Goal: Obtain resource: Download file/media

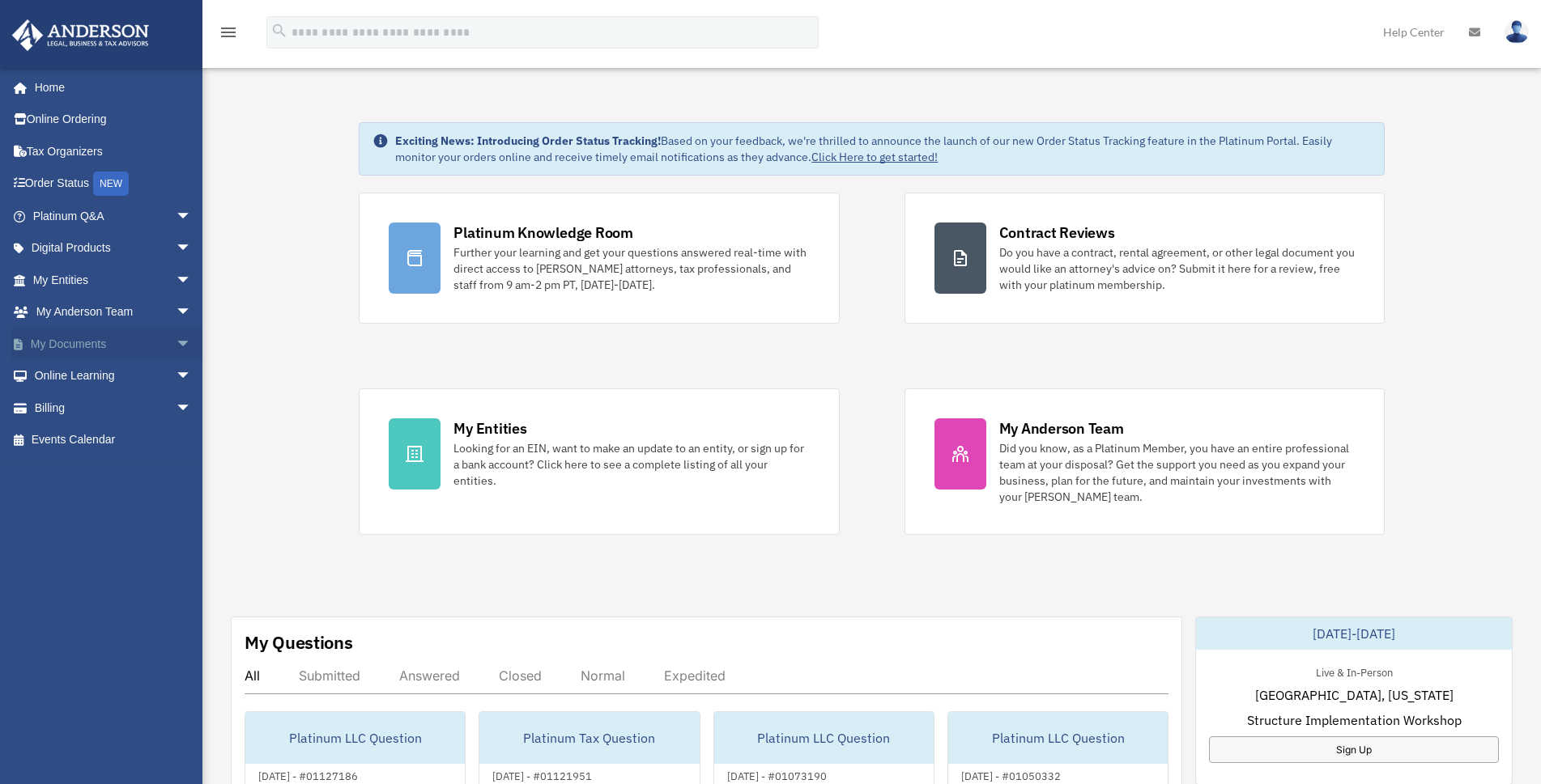
click at [176, 346] on span "arrow_drop_down" at bounding box center [191, 344] width 32 height 33
click at [69, 374] on link "Box" at bounding box center [120, 376] width 194 height 32
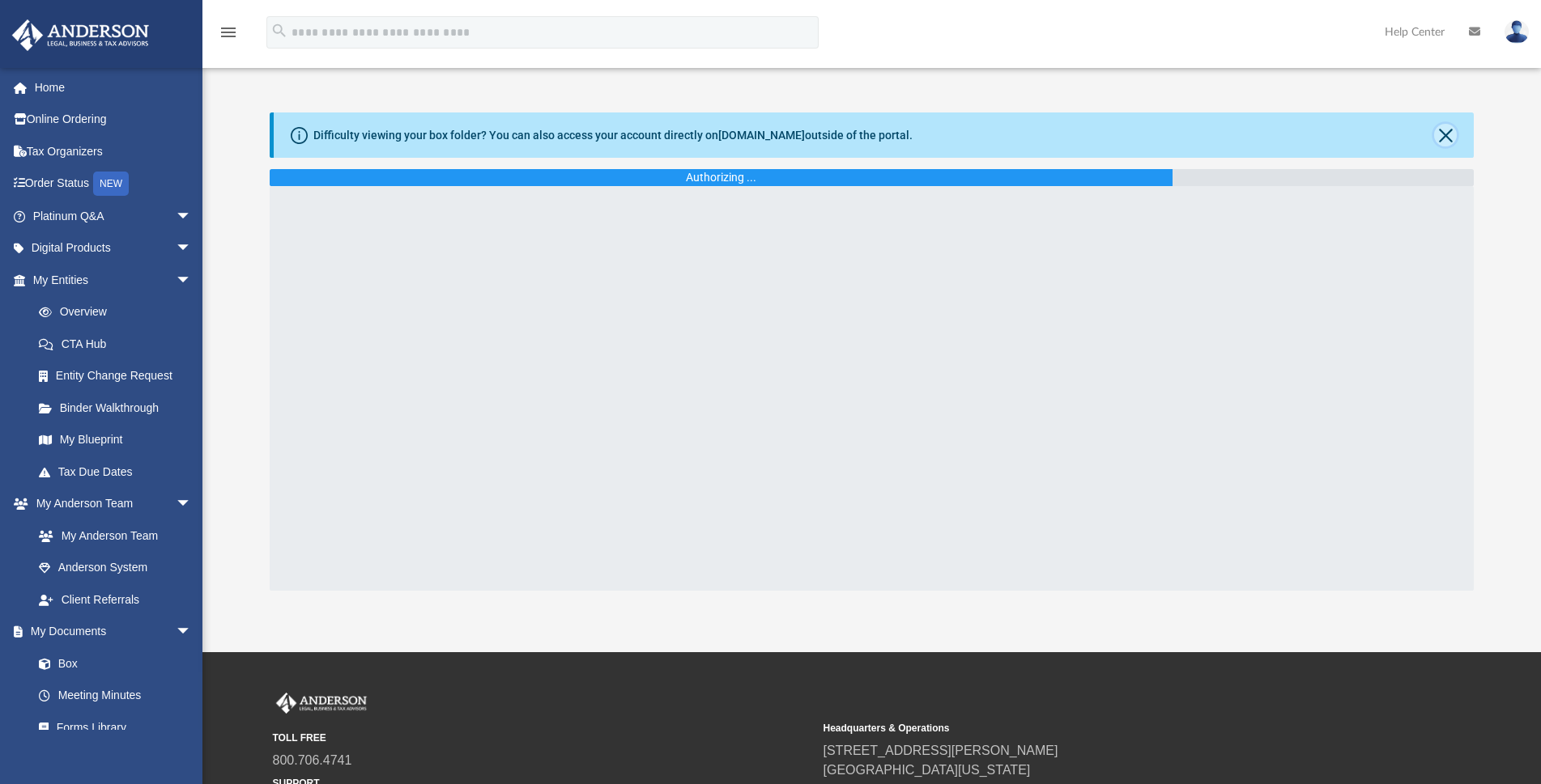
click at [1441, 135] on button "Close" at bounding box center [1446, 135] width 23 height 23
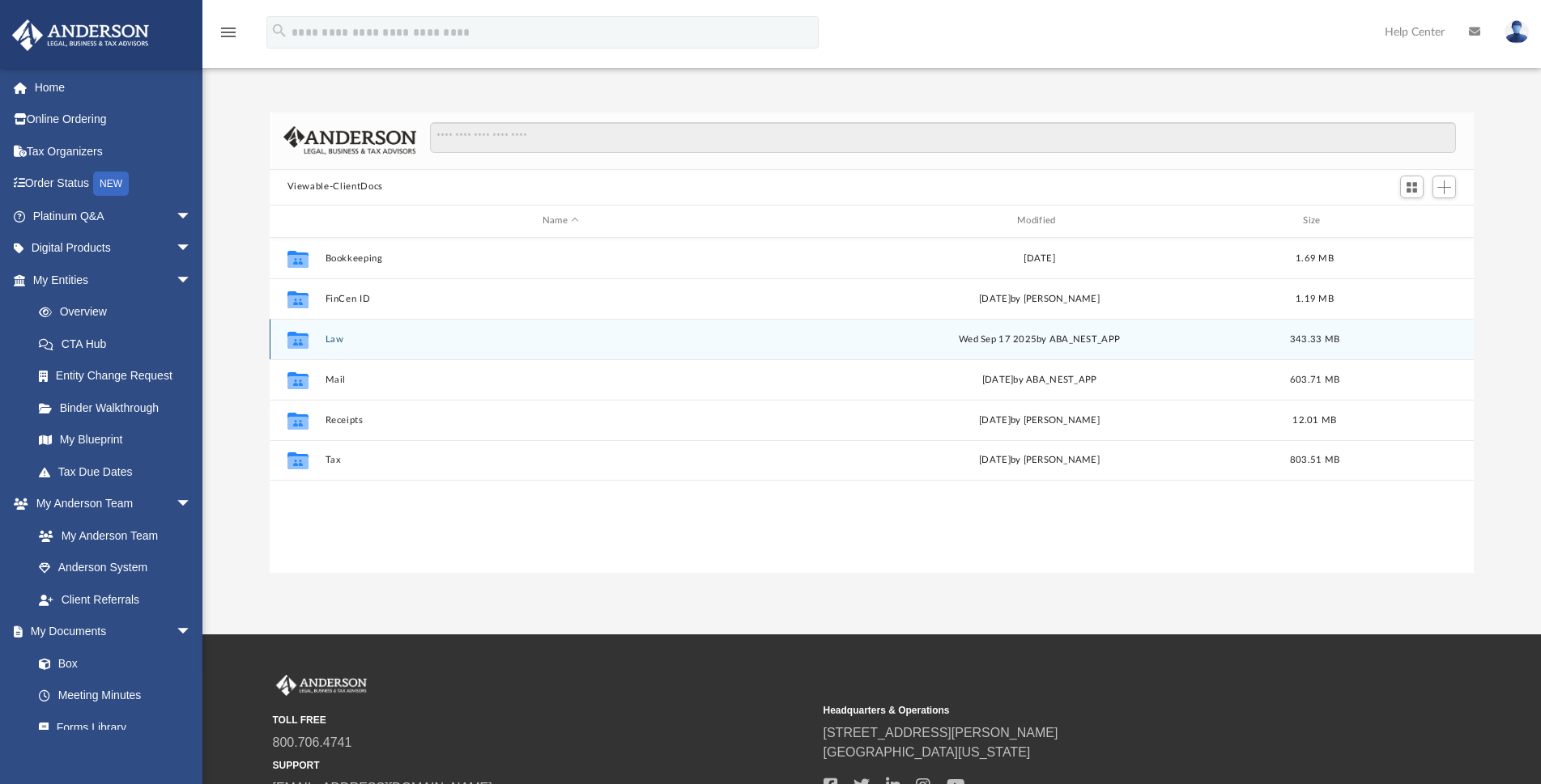
scroll to position [355, 1190]
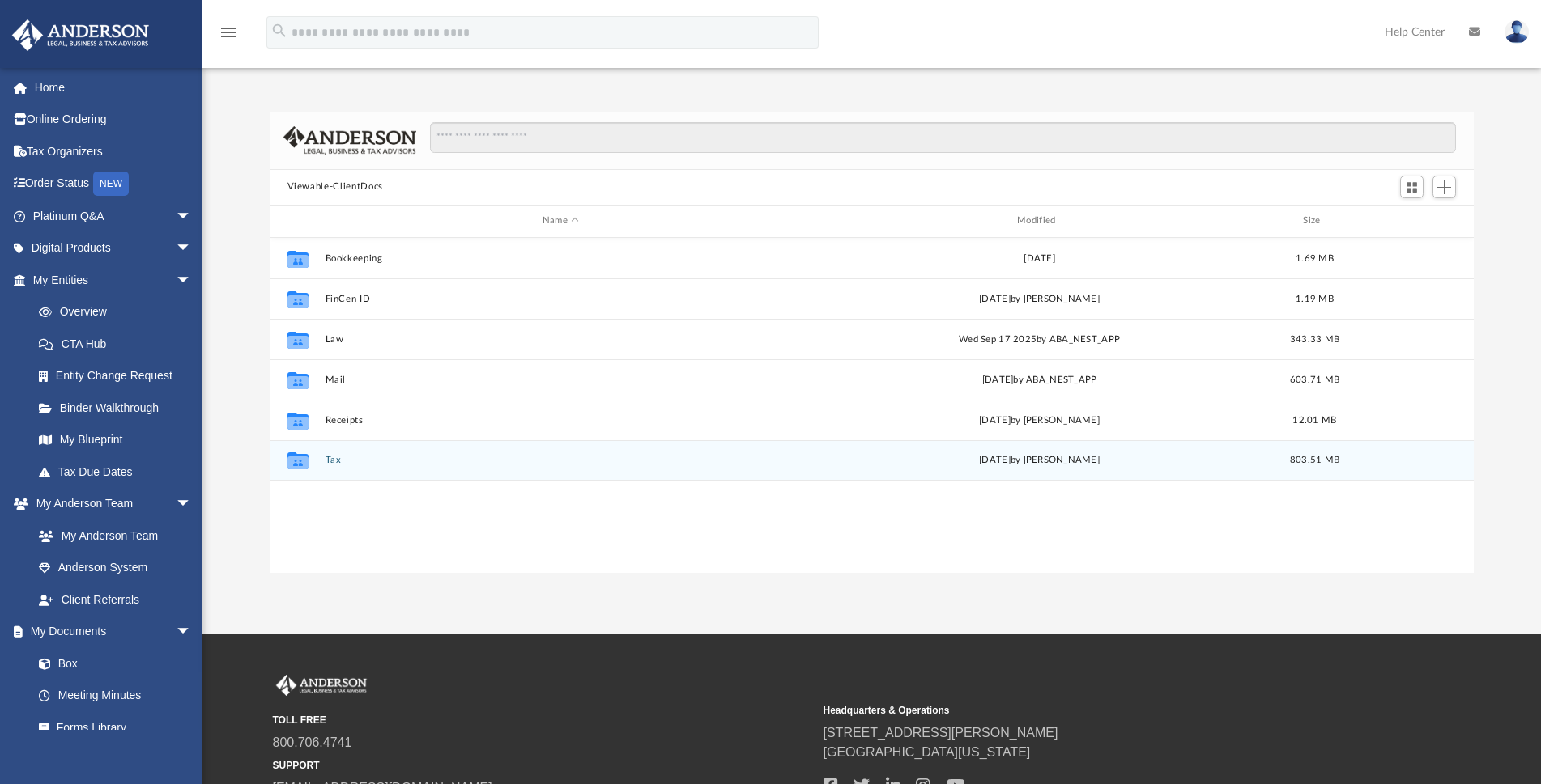
click at [329, 457] on button "Tax" at bounding box center [560, 460] width 472 height 11
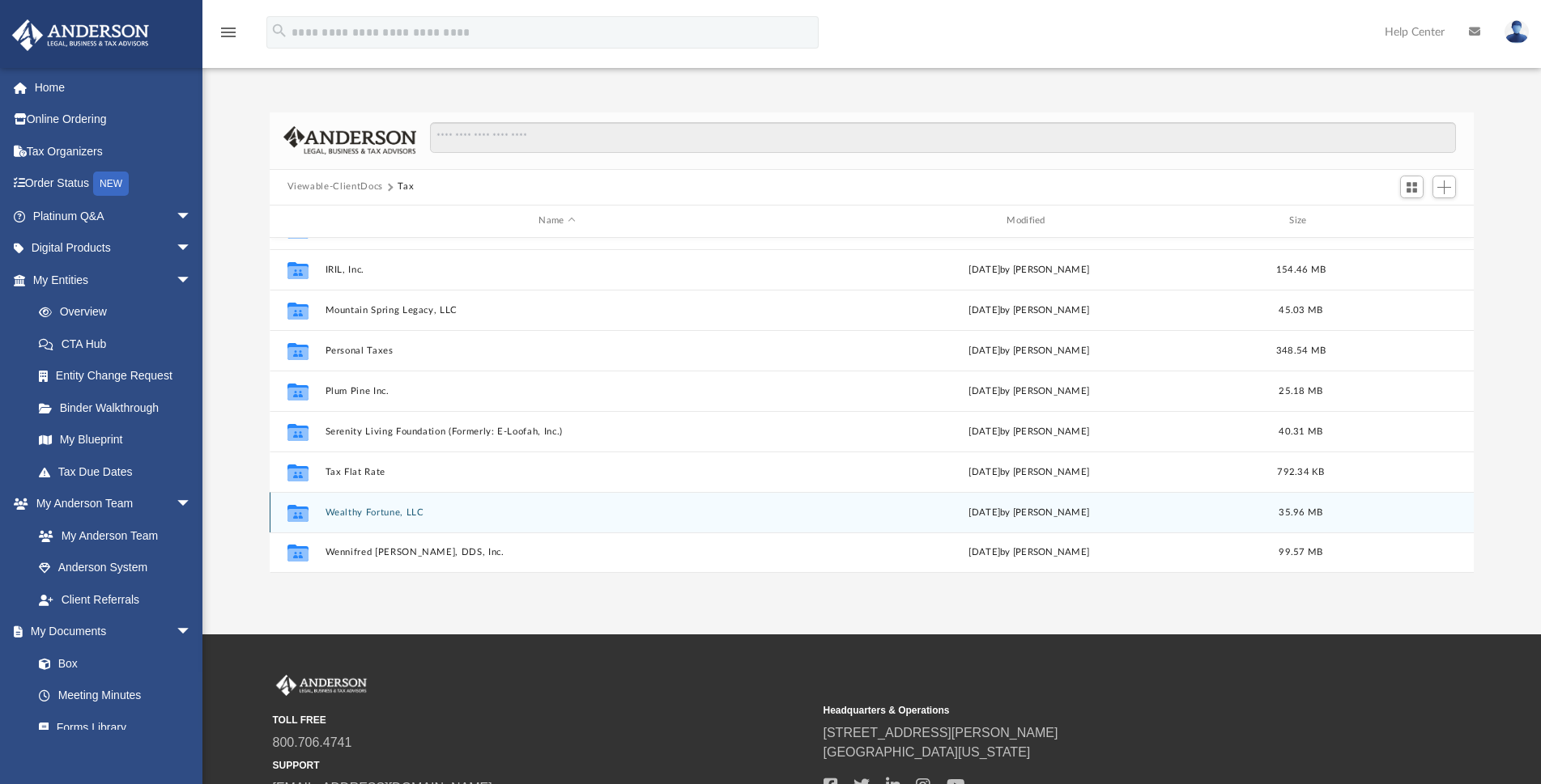
scroll to position [191, 0]
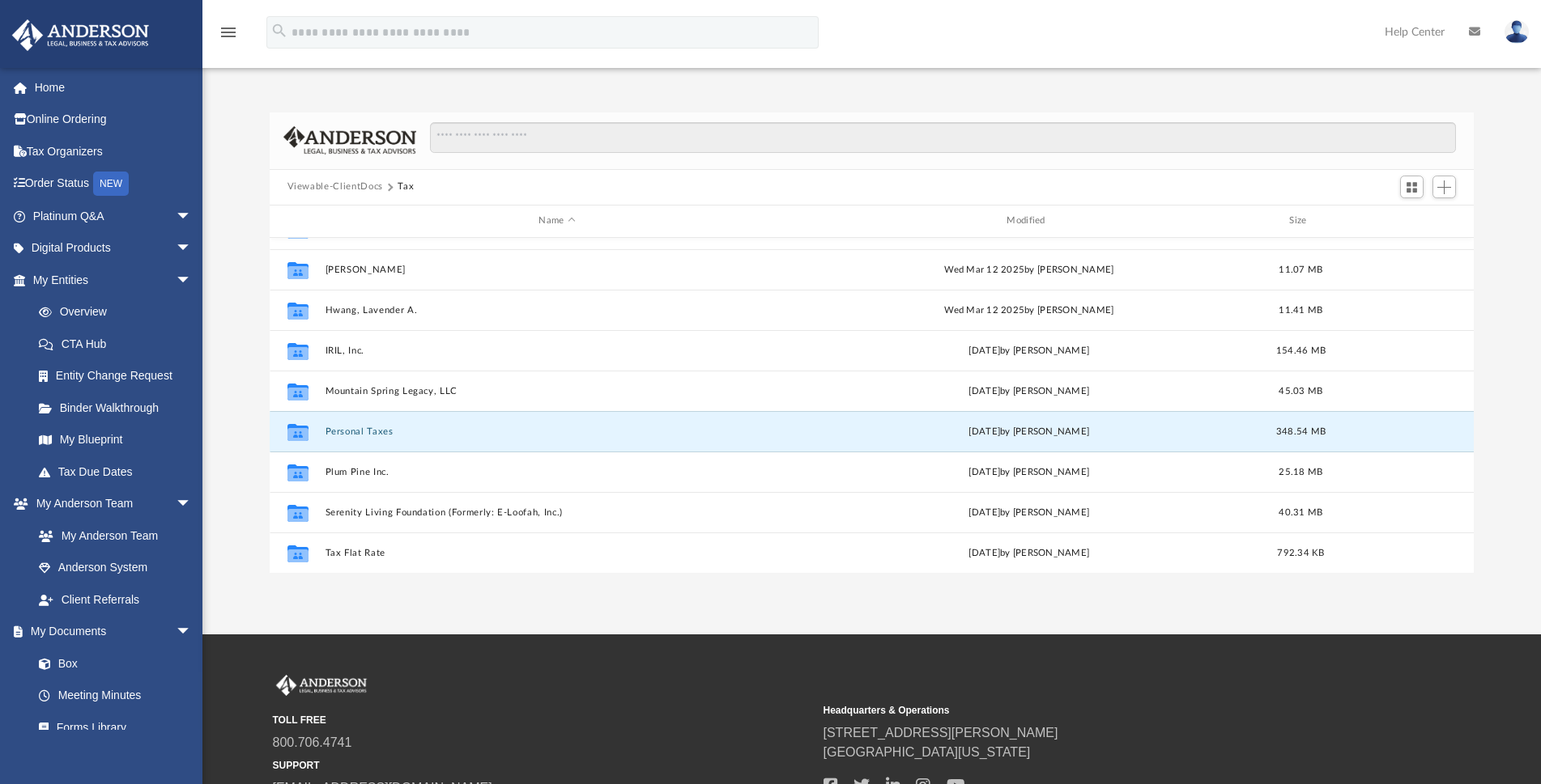
click at [377, 430] on button "Personal Taxes" at bounding box center [557, 432] width 465 height 11
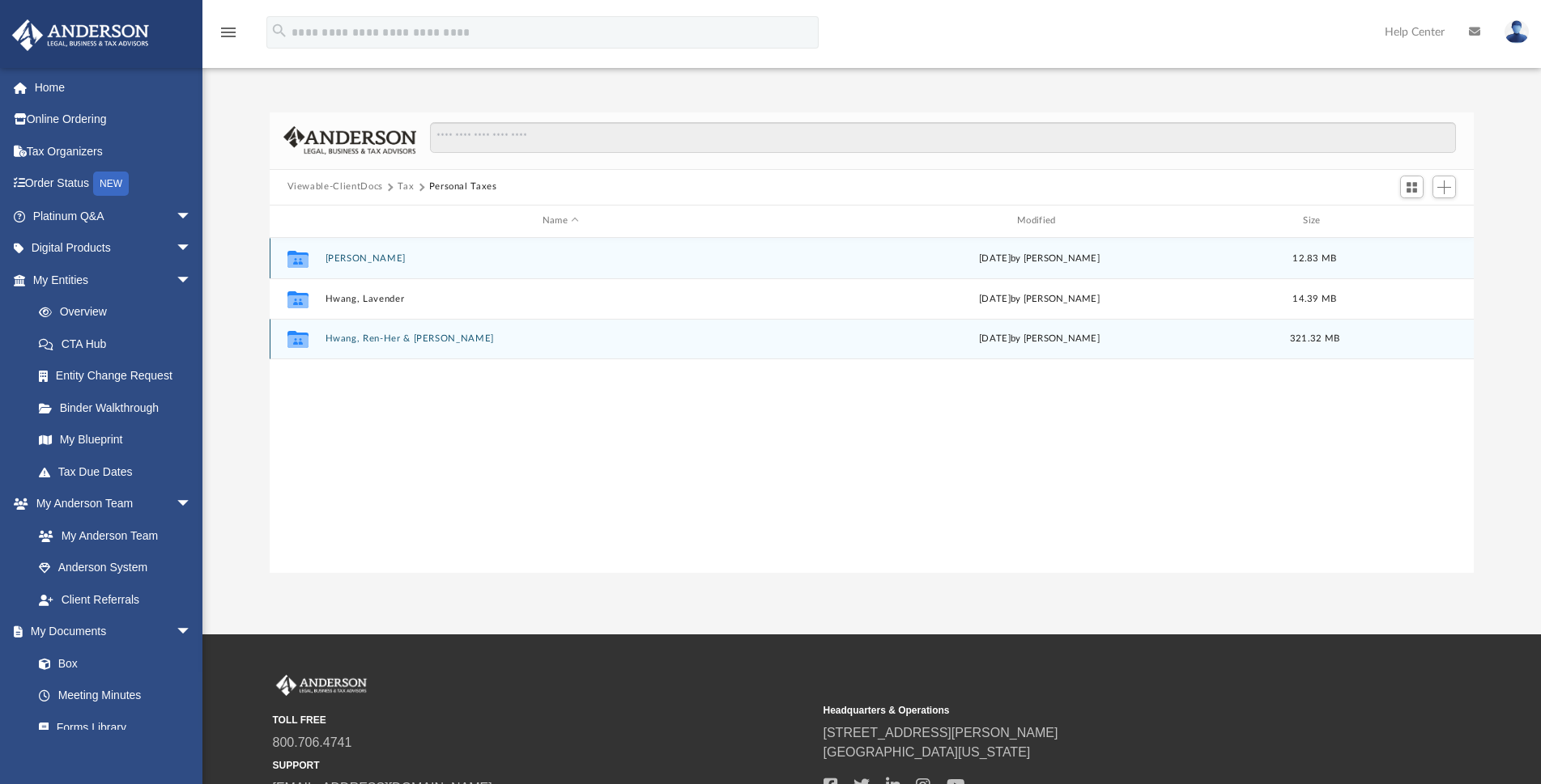
scroll to position [0, 0]
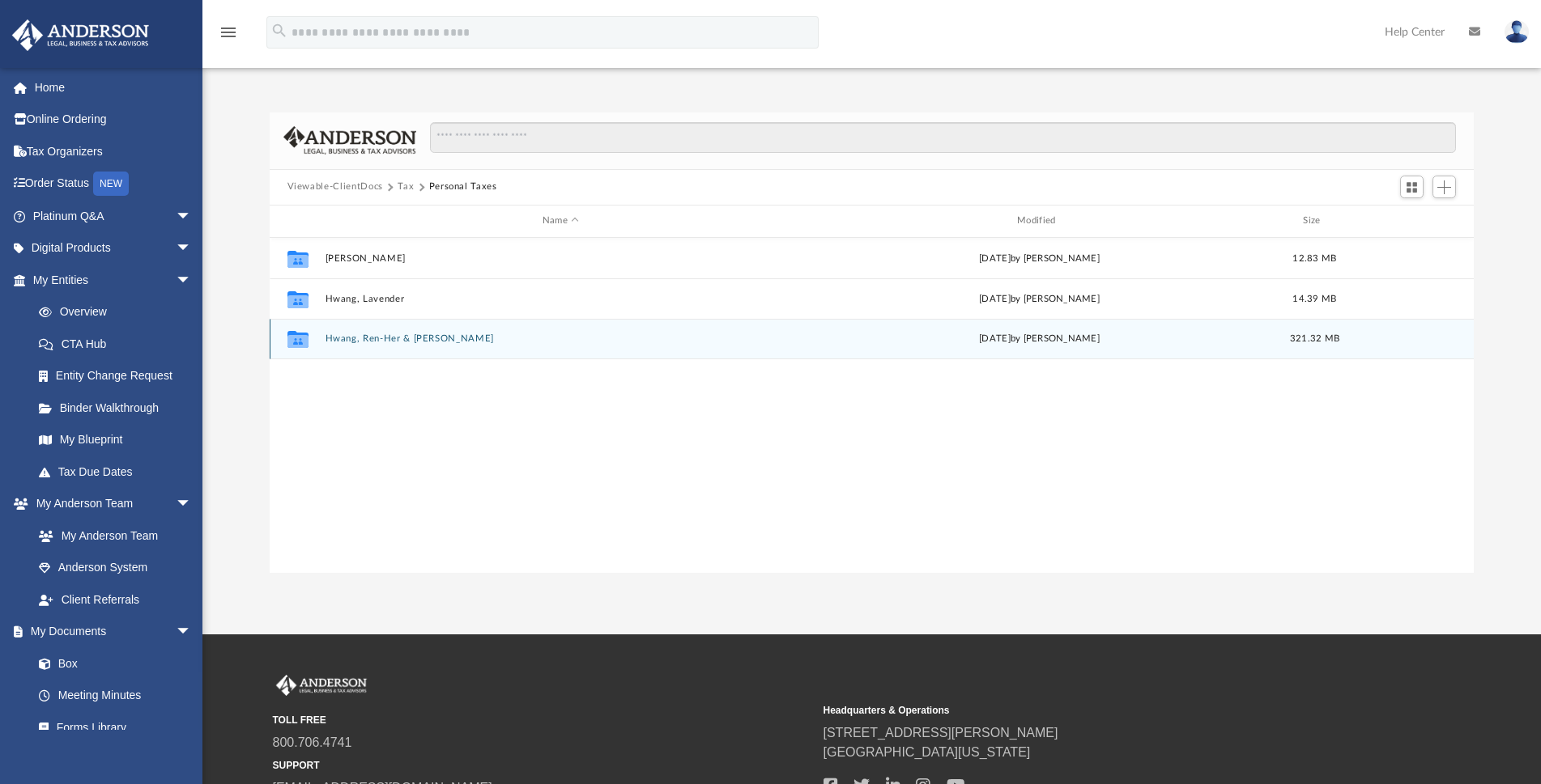
click at [425, 339] on button "Hwang, Ren-Her & [PERSON_NAME]" at bounding box center [560, 338] width 472 height 11
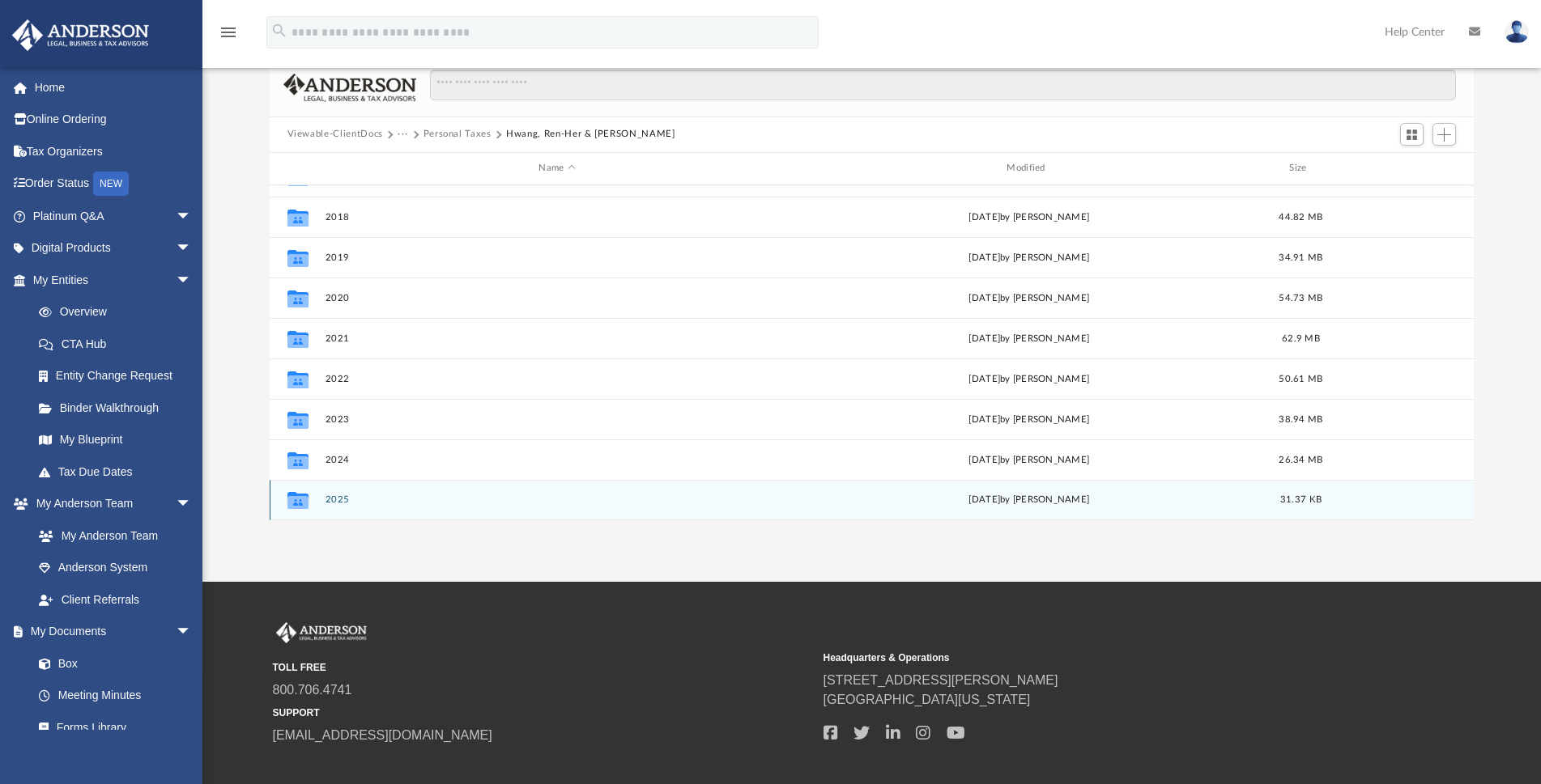
scroll to position [81, 0]
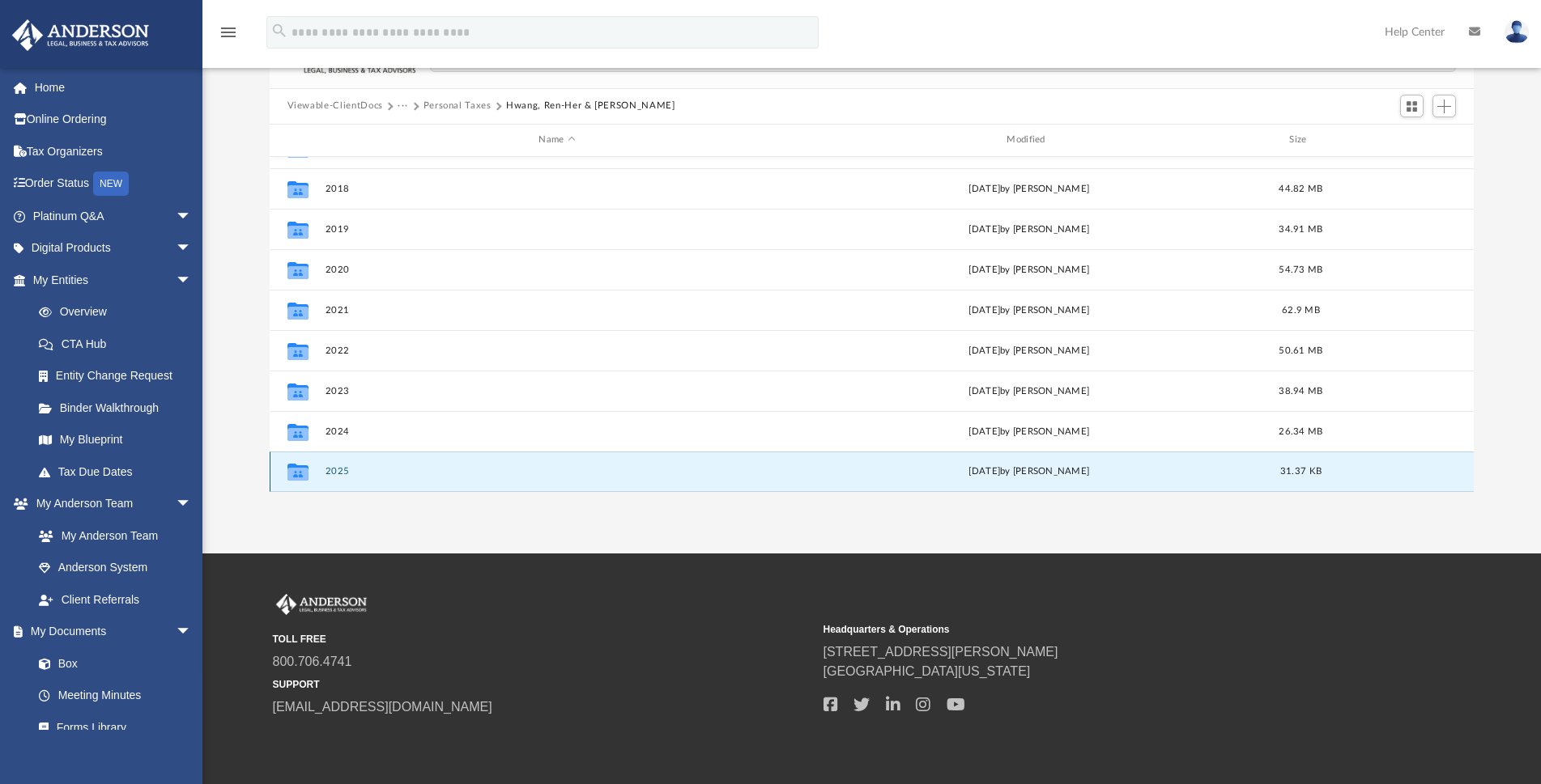
click at [334, 474] on button "2025" at bounding box center [557, 471] width 465 height 11
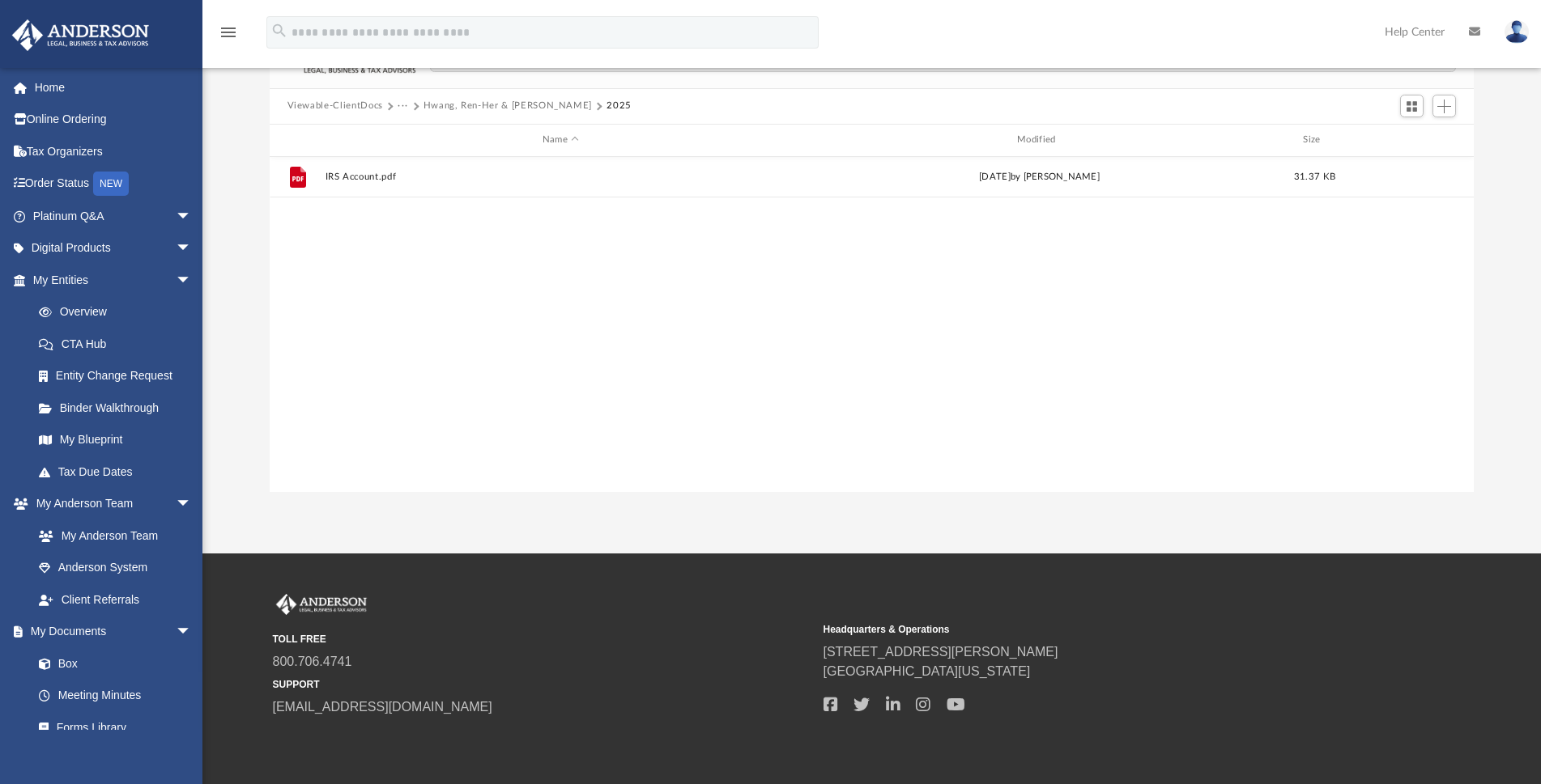
scroll to position [0, 0]
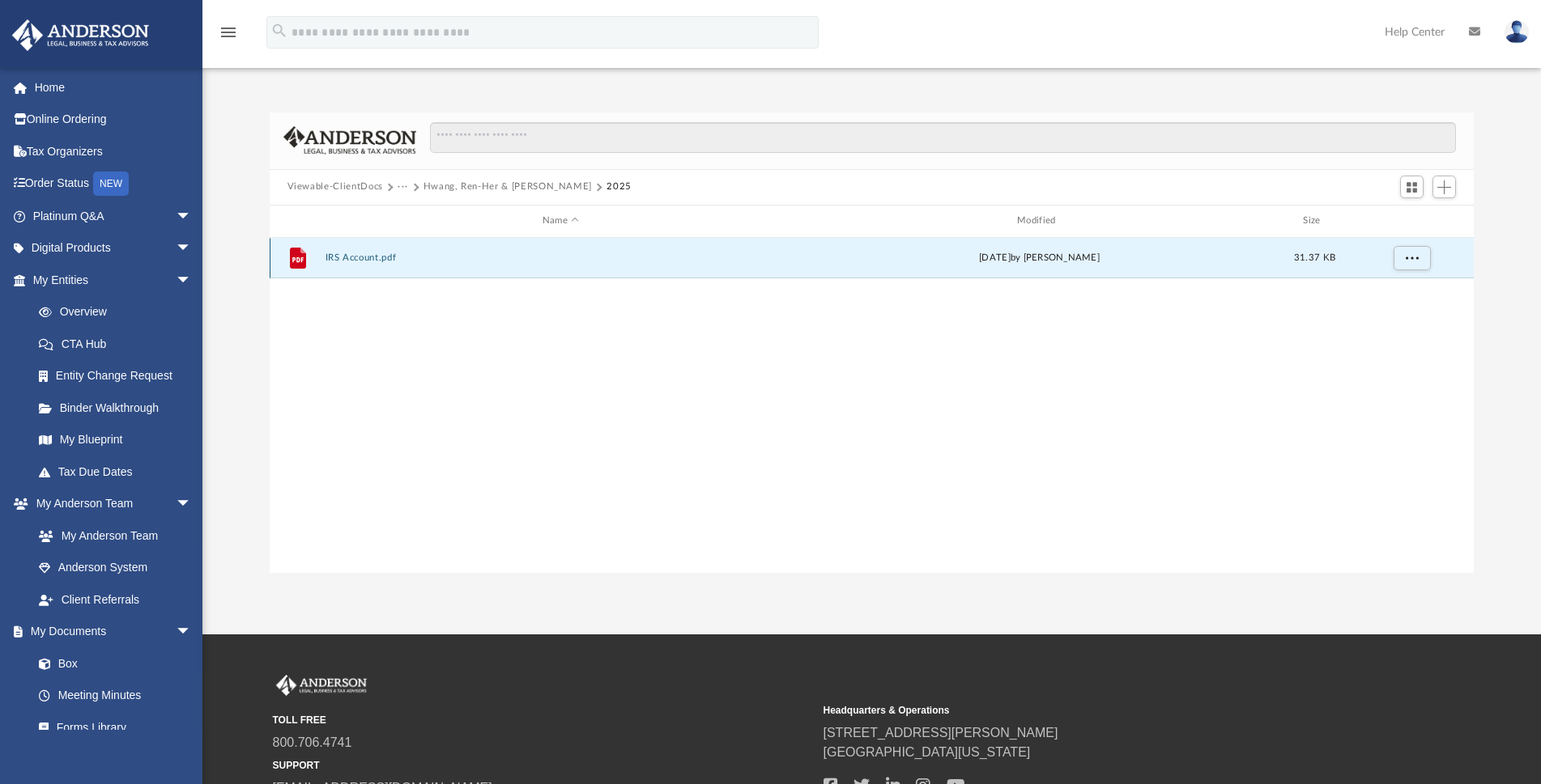
click at [393, 260] on button "IRS Account.pdf" at bounding box center [560, 258] width 472 height 11
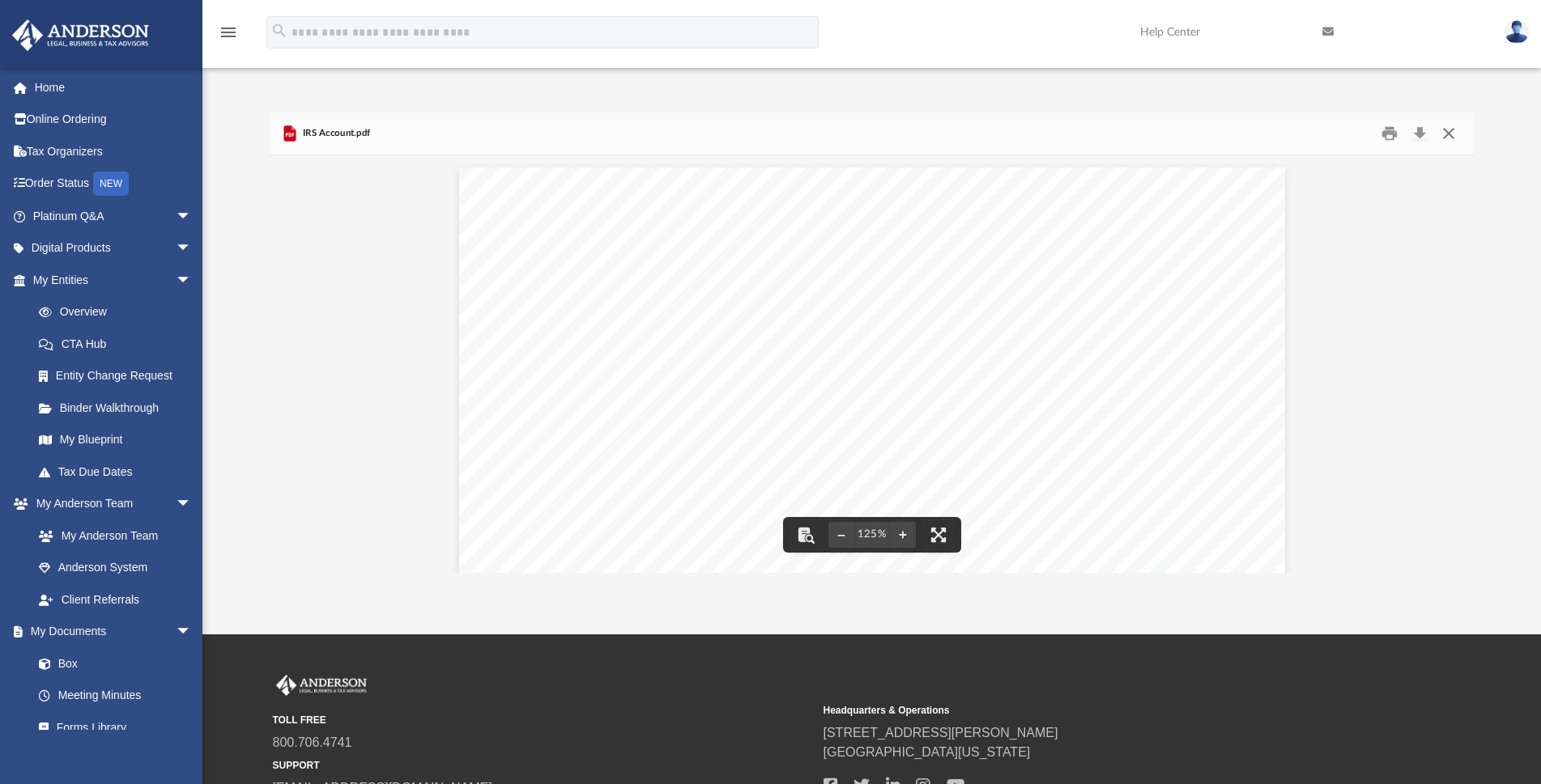
click at [1450, 138] on button "Close" at bounding box center [1448, 133] width 29 height 25
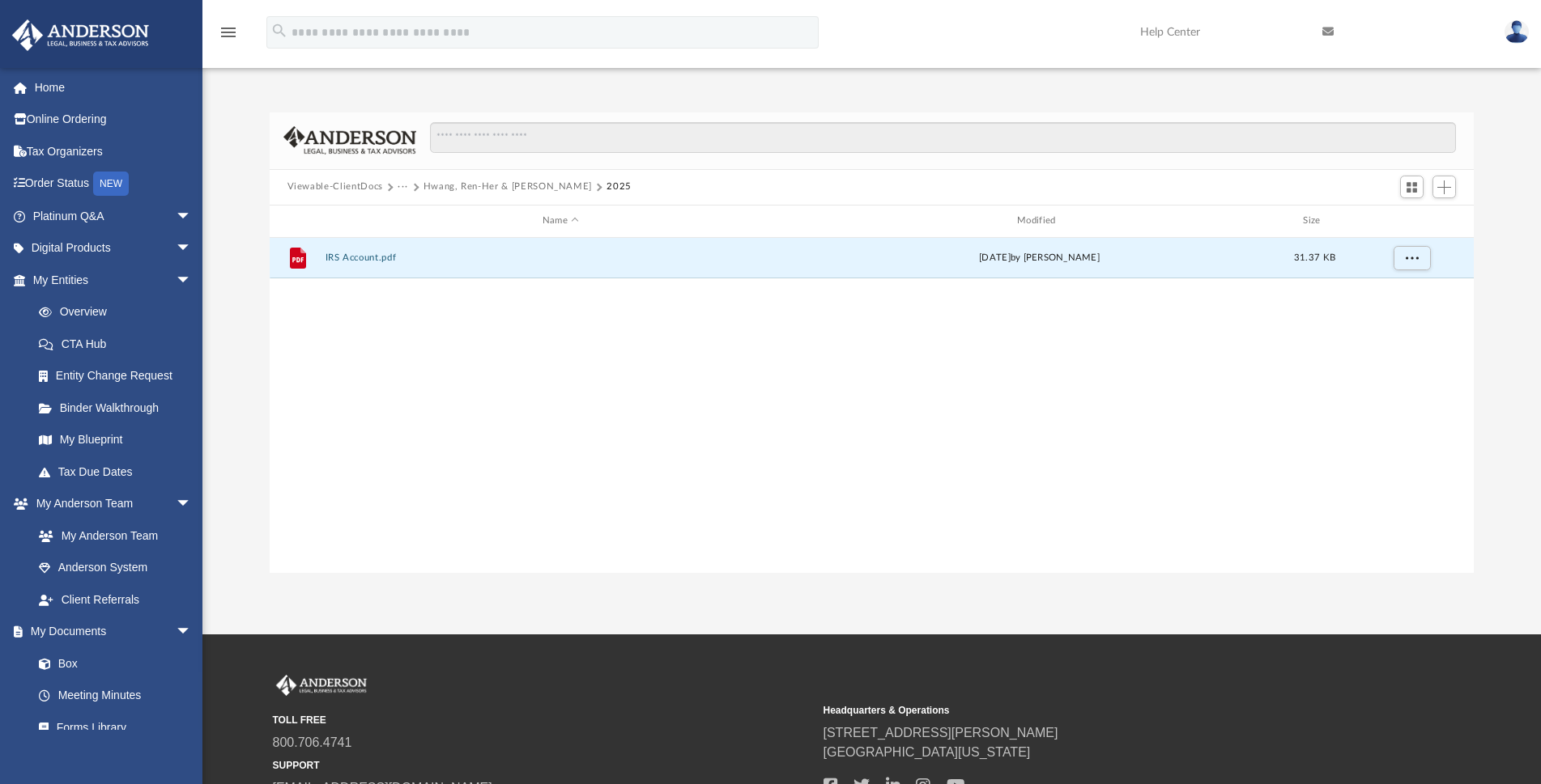
click at [512, 189] on button "Hwang, Ren-Her & [PERSON_NAME]" at bounding box center [508, 187] width 169 height 15
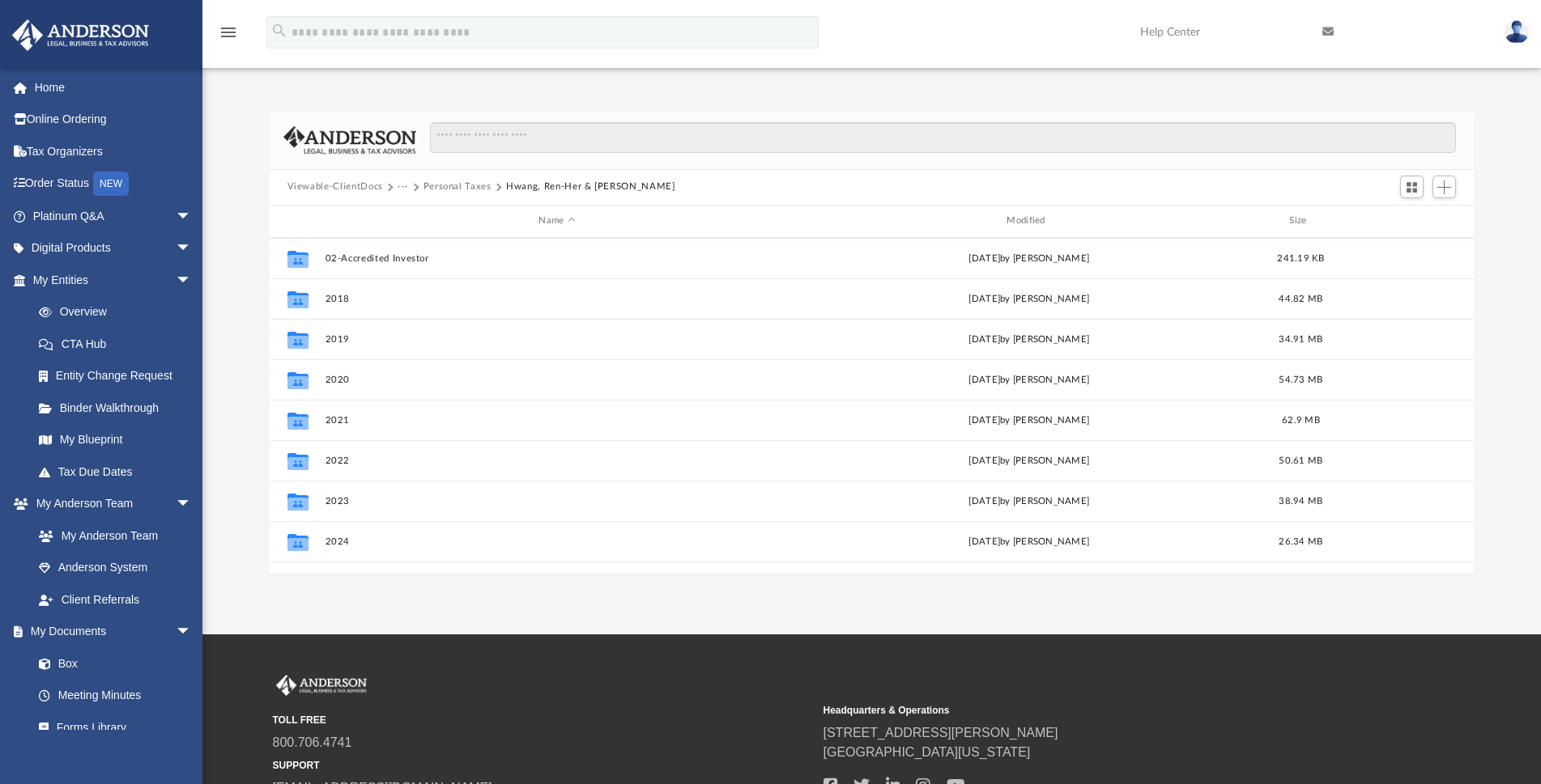
scroll to position [110, 0]
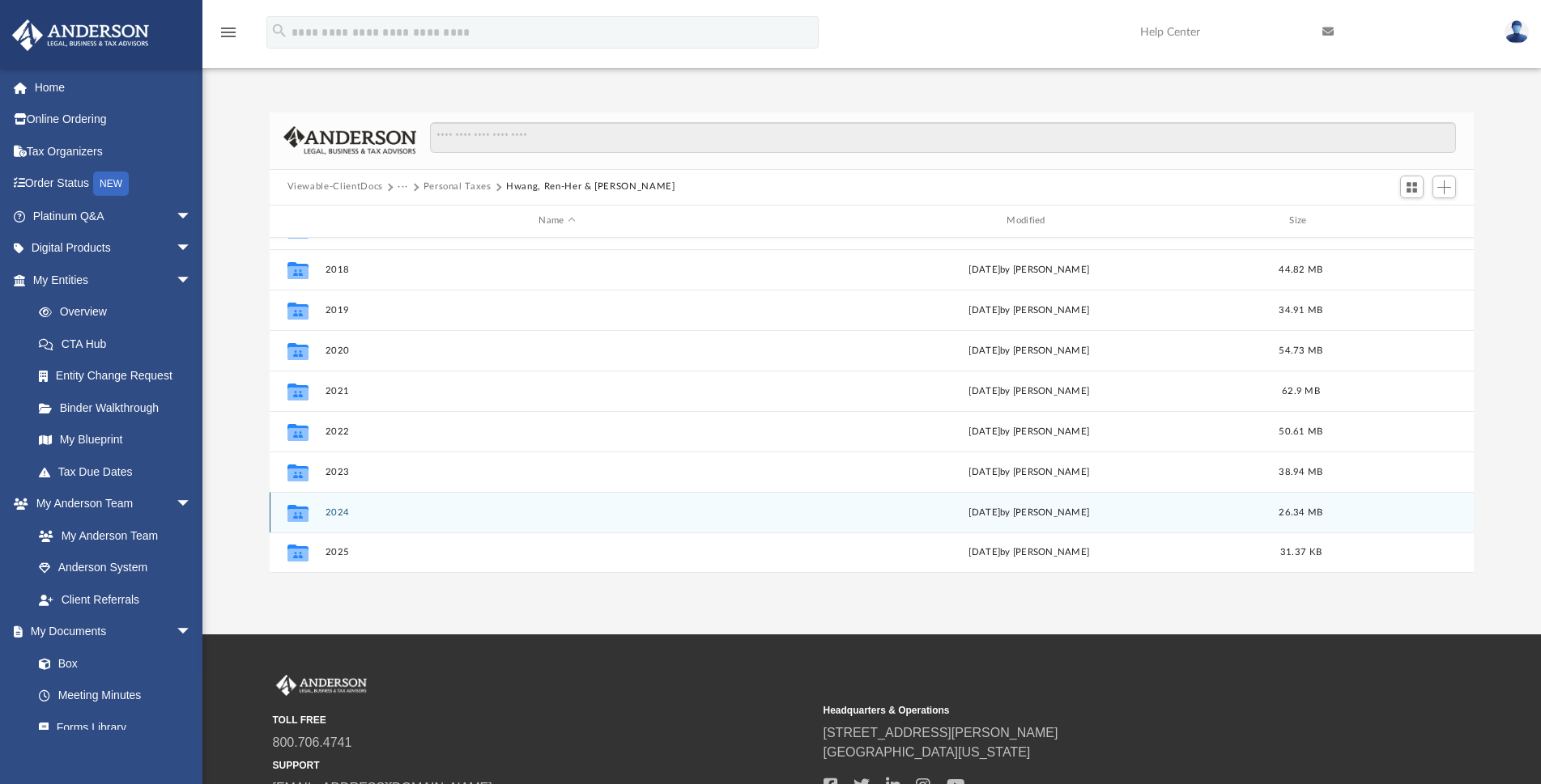
click at [334, 515] on button "2024" at bounding box center [557, 512] width 465 height 11
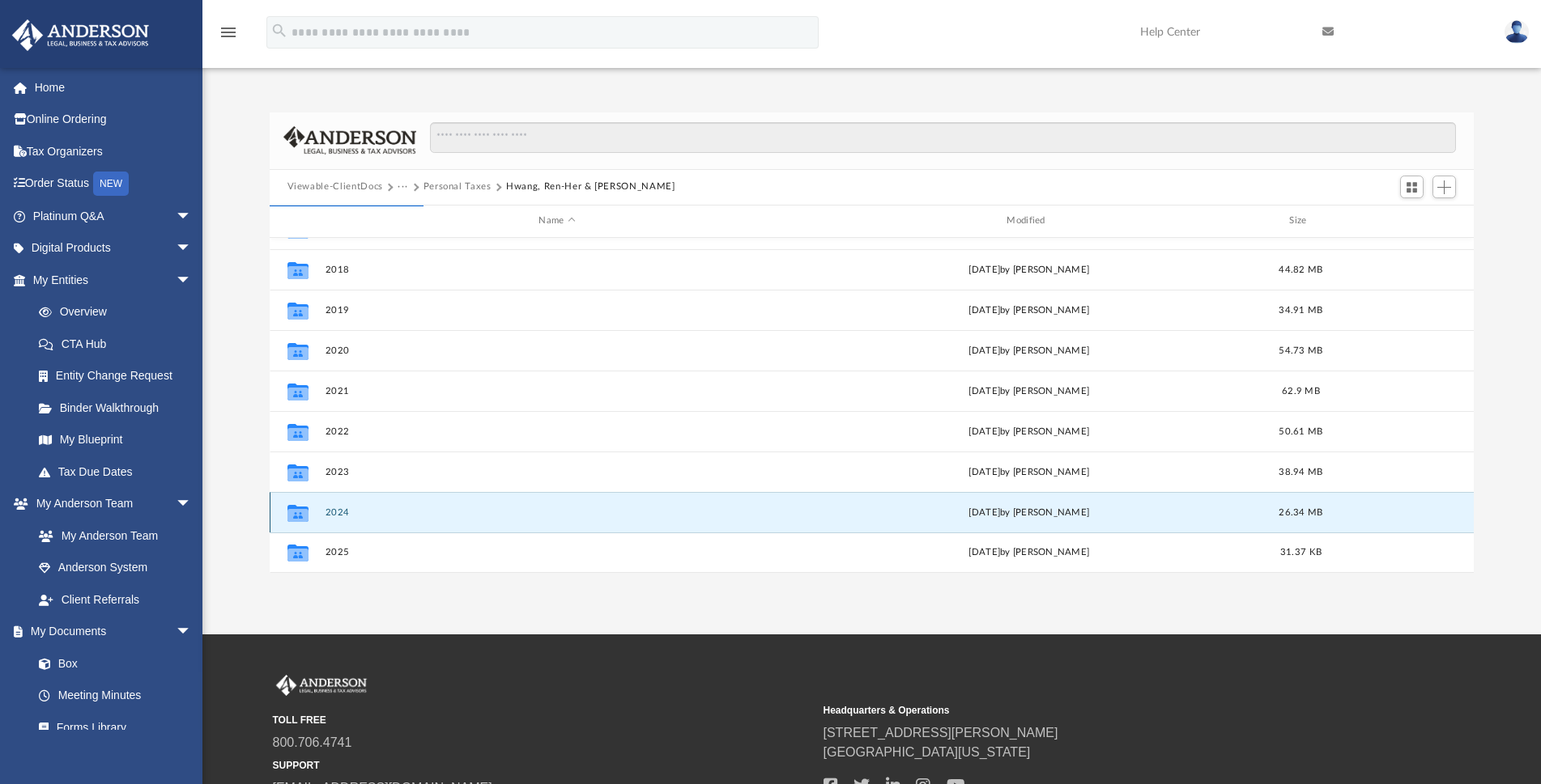
click at [306, 517] on icon "grid" at bounding box center [297, 515] width 21 height 13
click at [340, 512] on button "2024" at bounding box center [557, 512] width 465 height 11
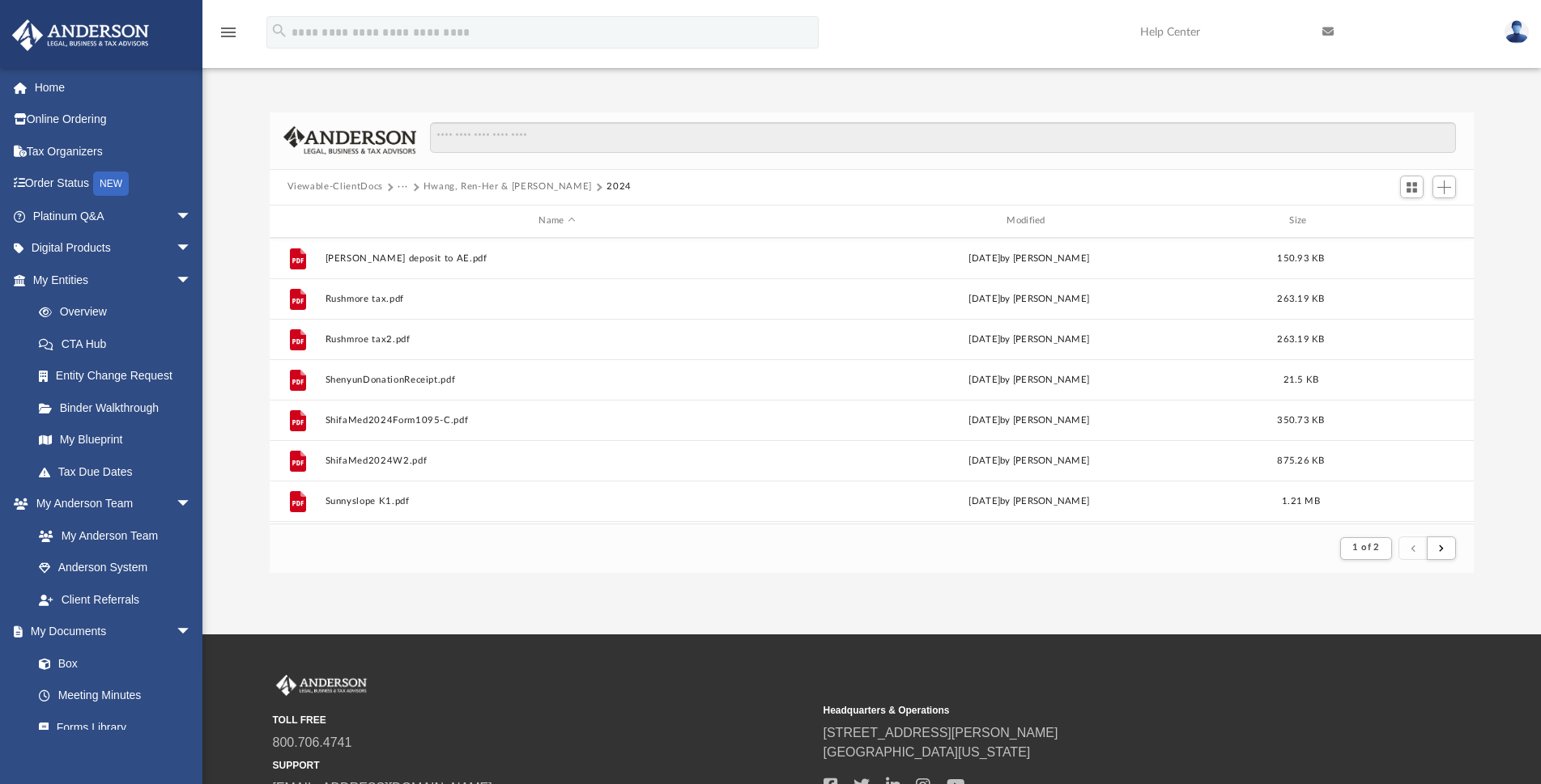
scroll to position [1738, 0]
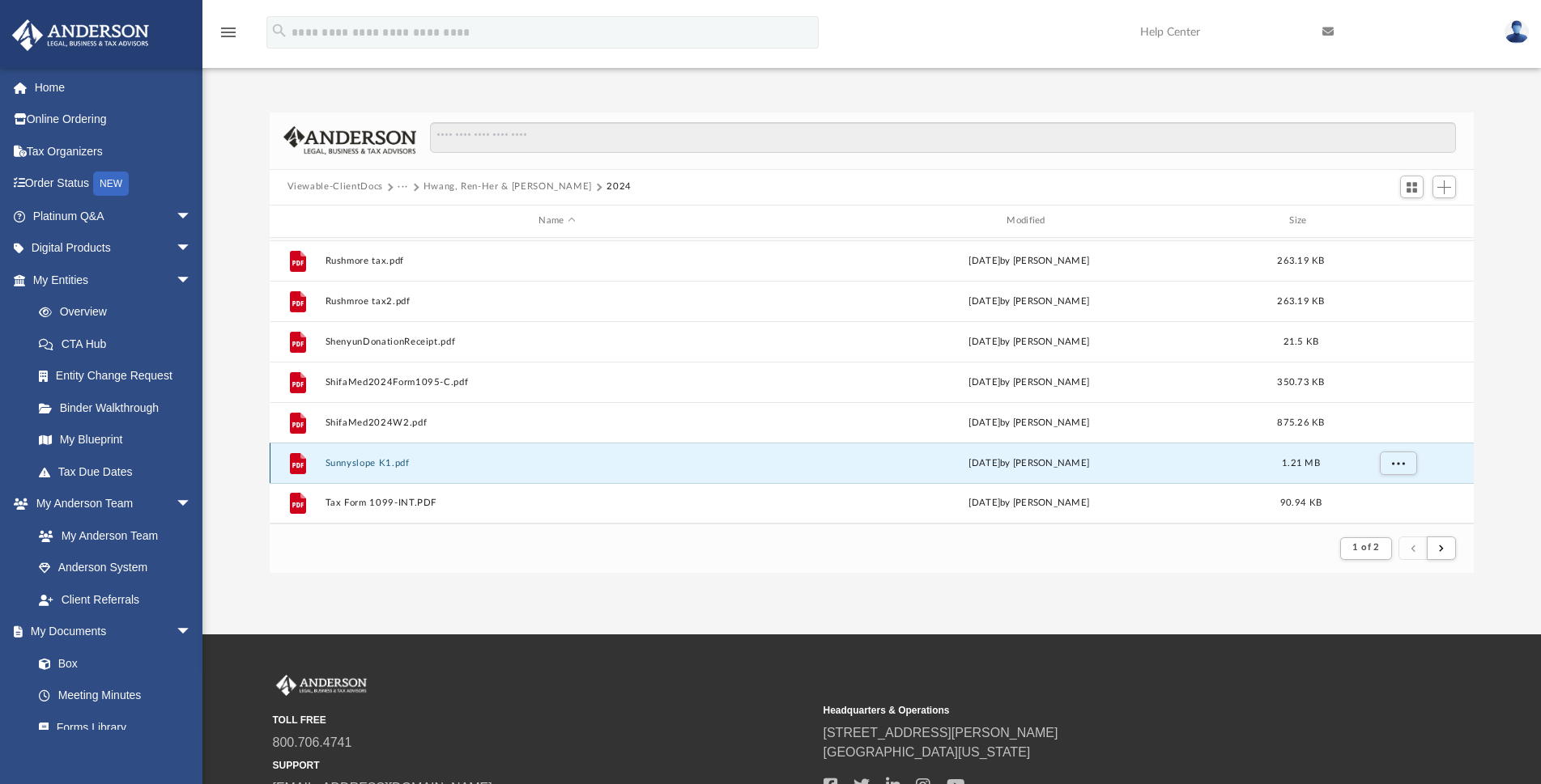
click at [391, 464] on button "Sunnyslope K1.pdf" at bounding box center [557, 463] width 465 height 11
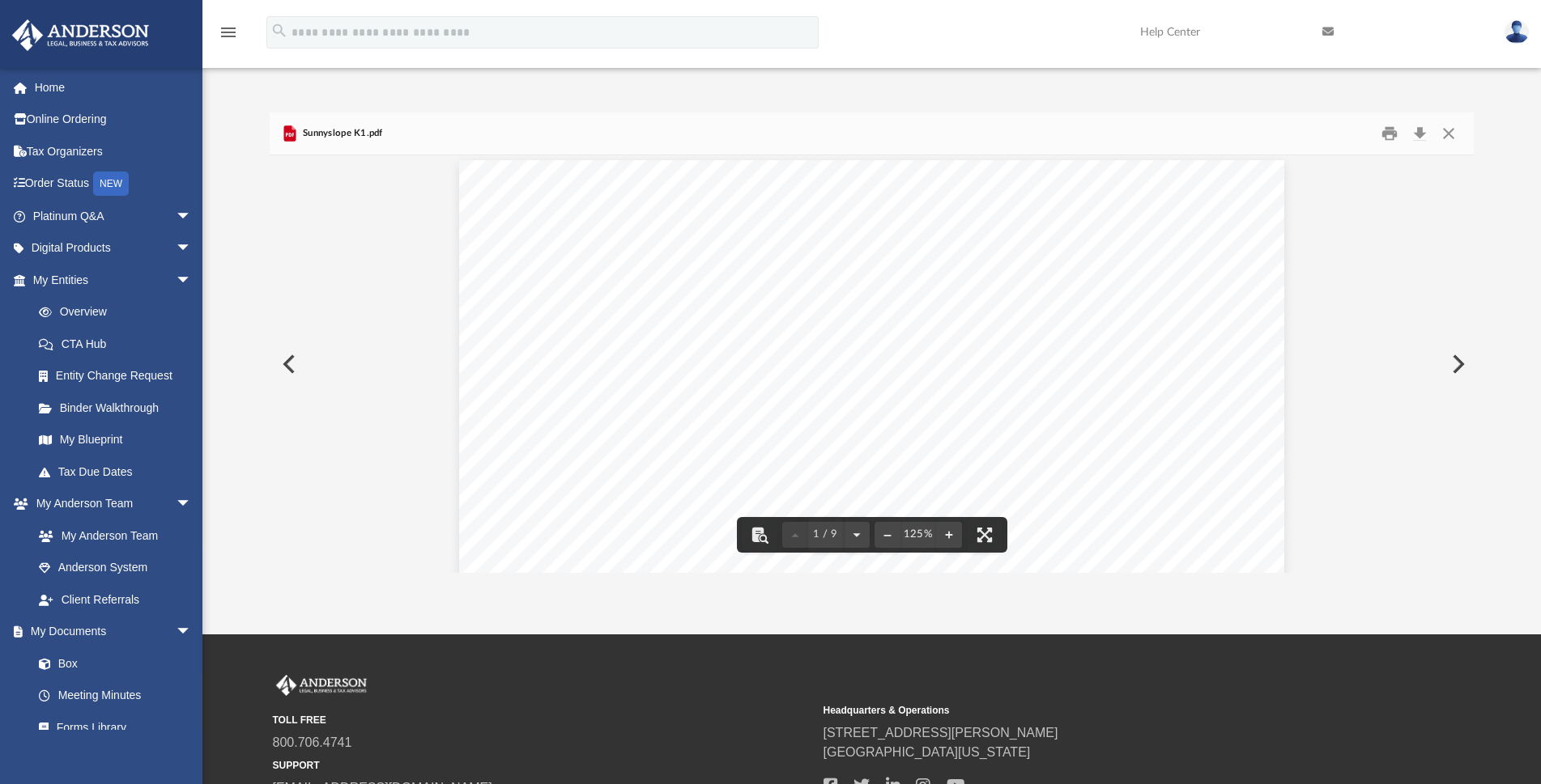
scroll to position [0, 0]
click at [1445, 129] on button "Close" at bounding box center [1448, 133] width 29 height 25
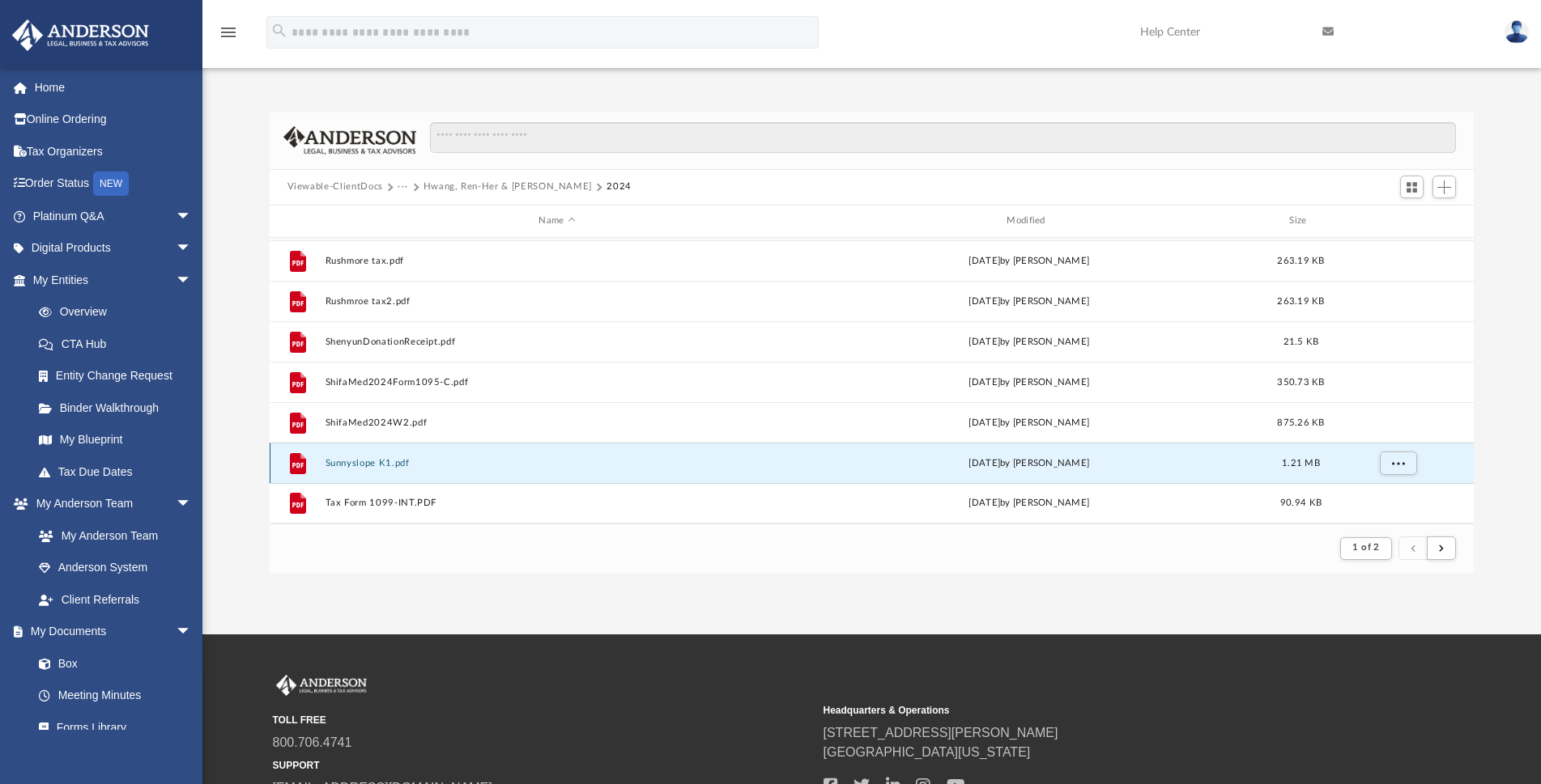
click at [370, 462] on button "Sunnyslope K1.pdf" at bounding box center [557, 463] width 465 height 11
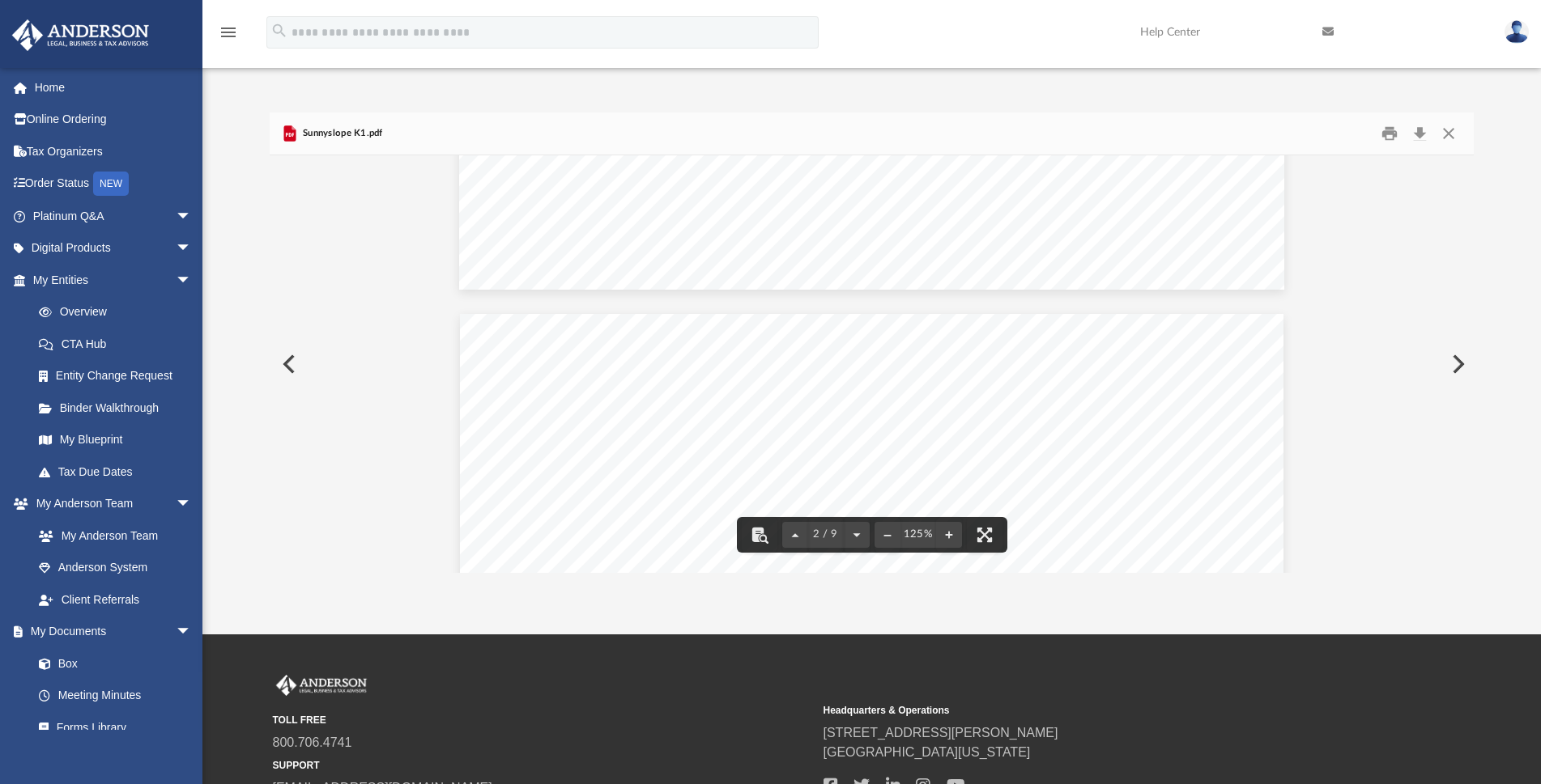
scroll to position [971, 0]
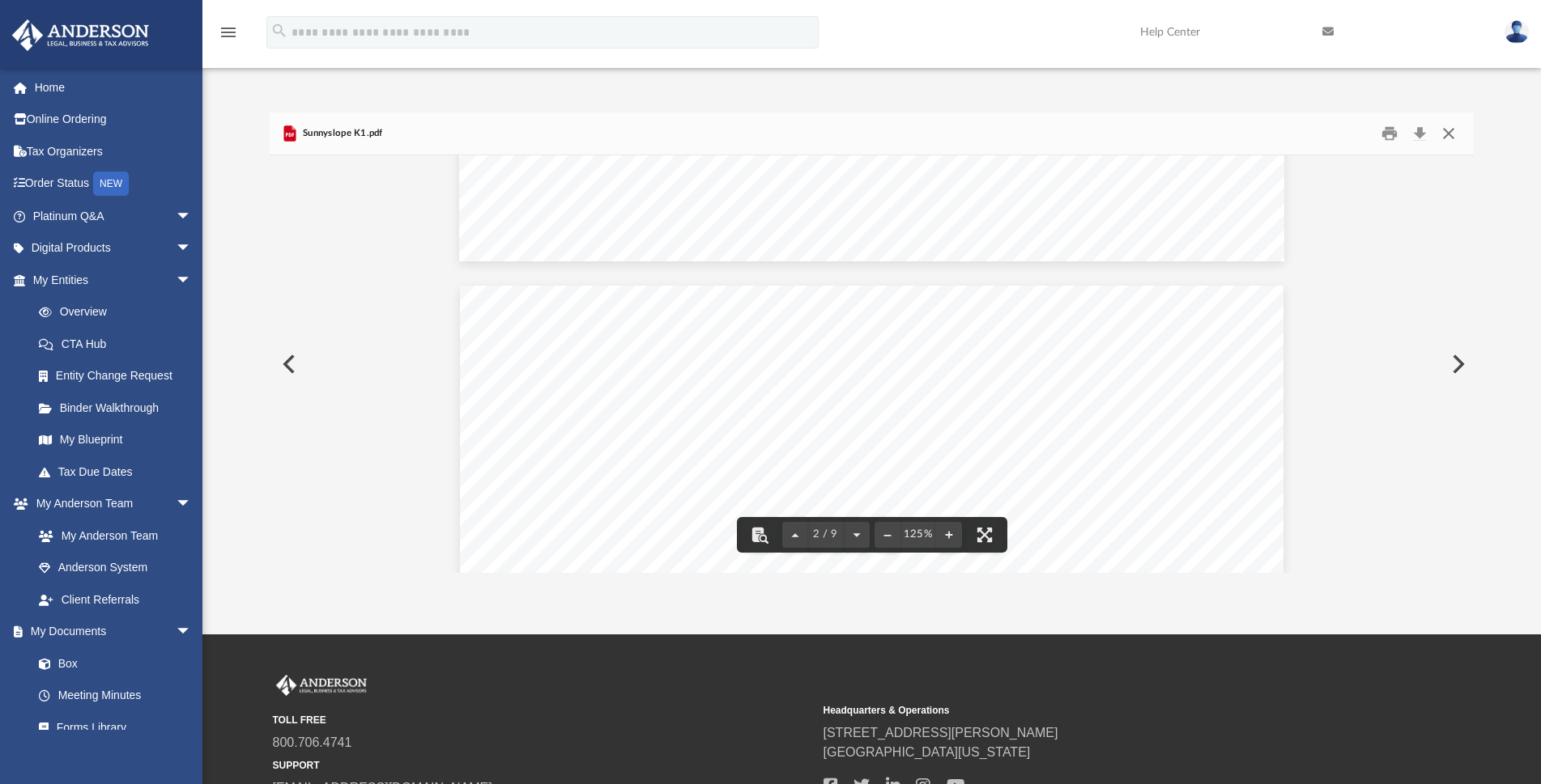
click at [1450, 136] on button "Close" at bounding box center [1448, 133] width 29 height 25
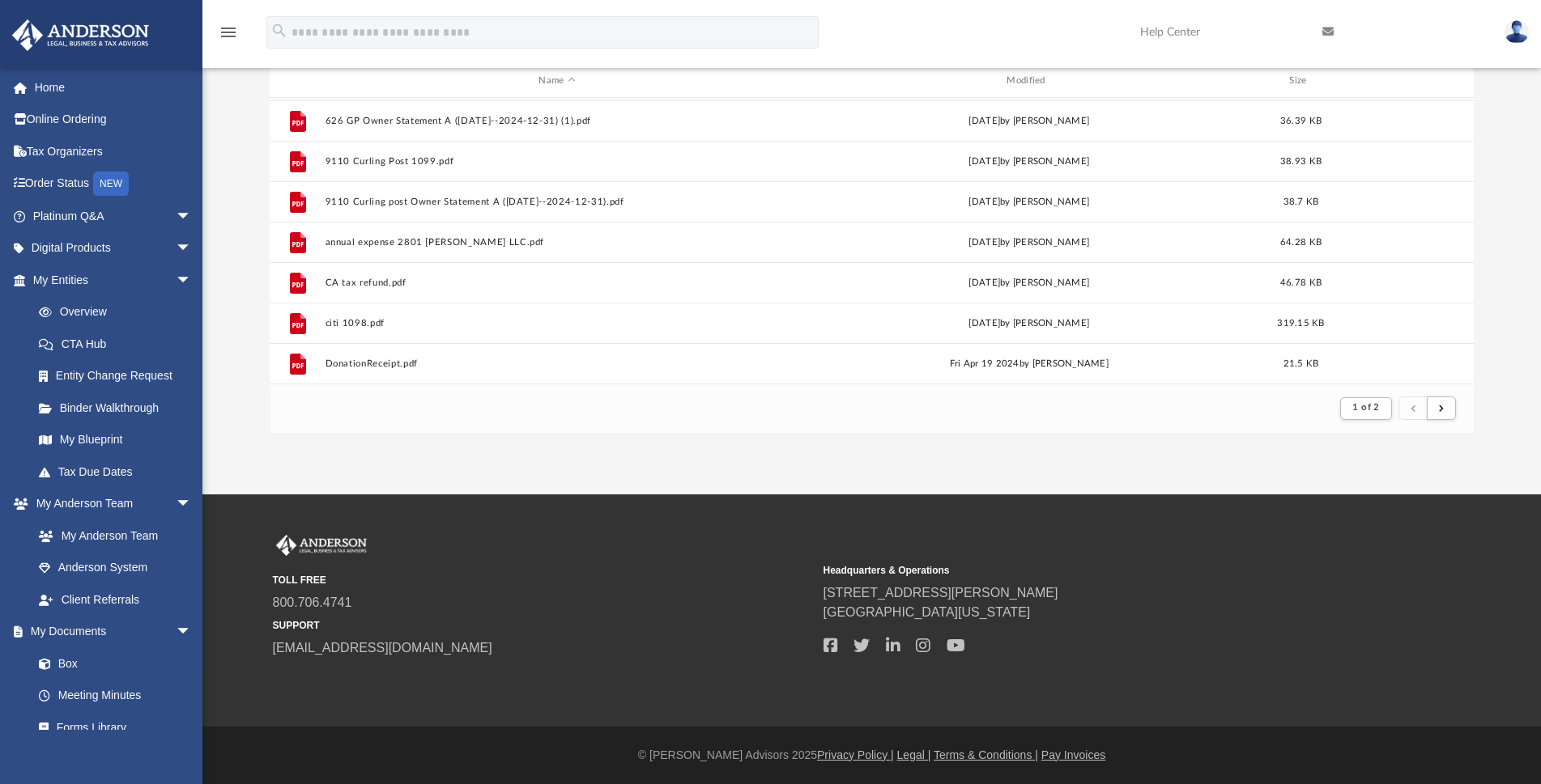
scroll to position [928, 0]
click at [1444, 408] on button "submit" at bounding box center [1441, 408] width 29 height 24
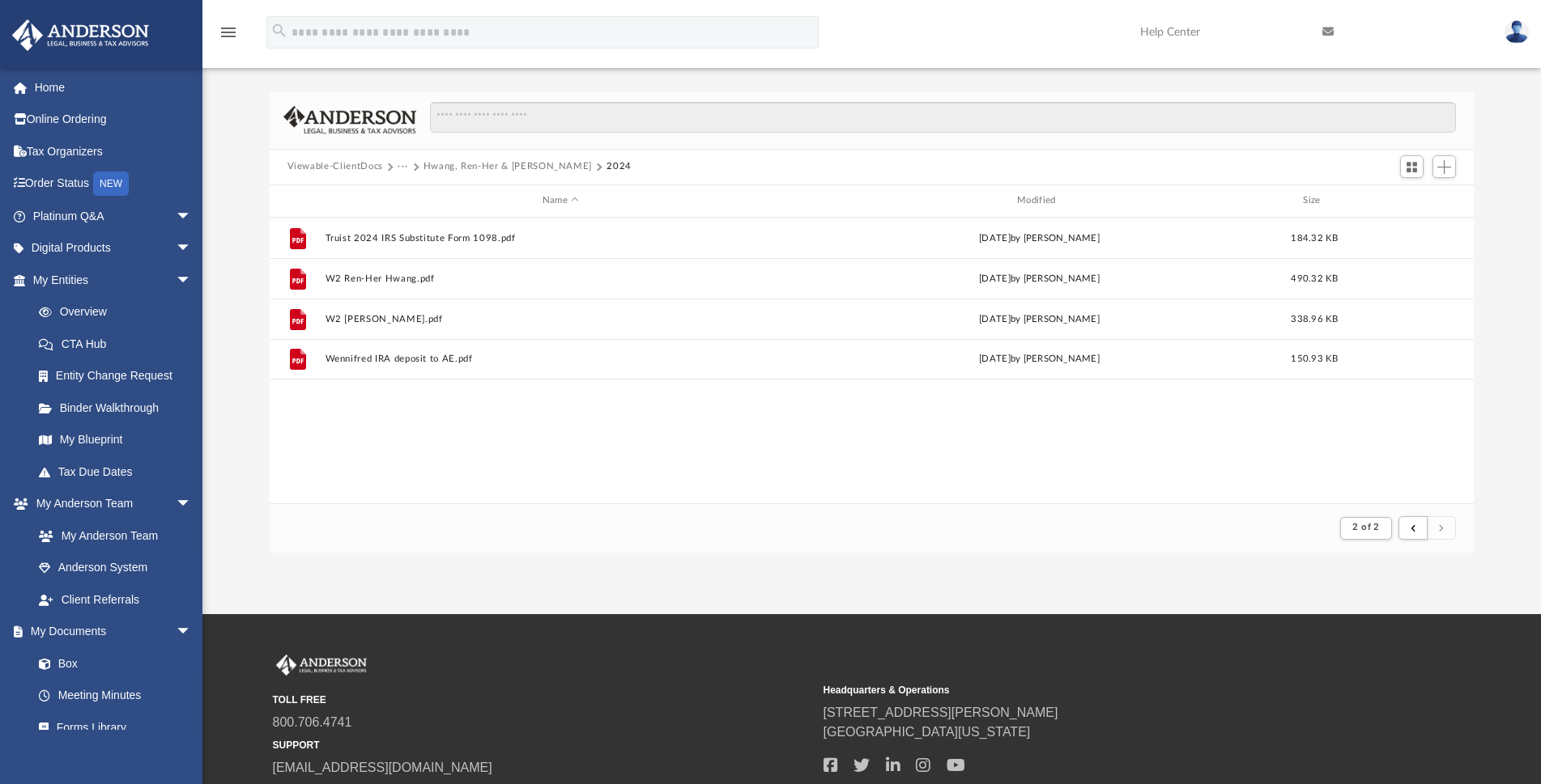
scroll to position [0, 0]
